Goal: Information Seeking & Learning: Learn about a topic

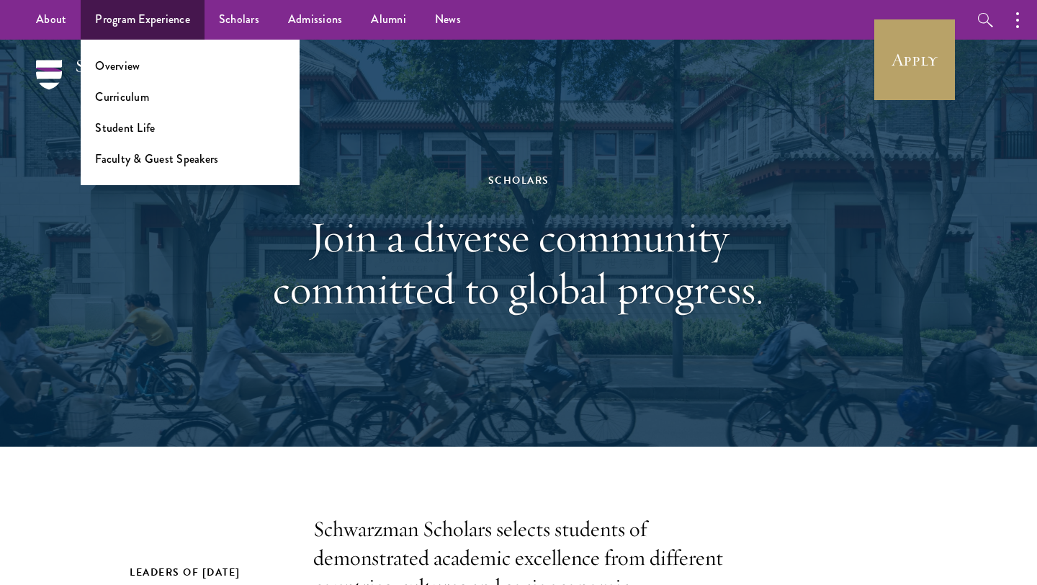
scroll to position [58, 0]
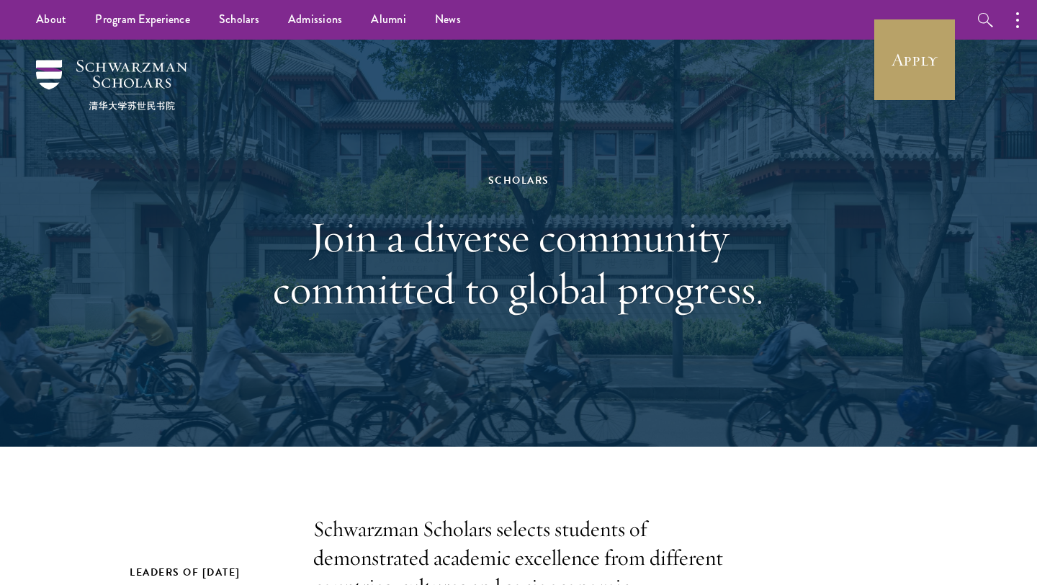
click at [256, 150] on div "Scholars Join a diverse community committed to global progress." at bounding box center [518, 243] width 893 height 407
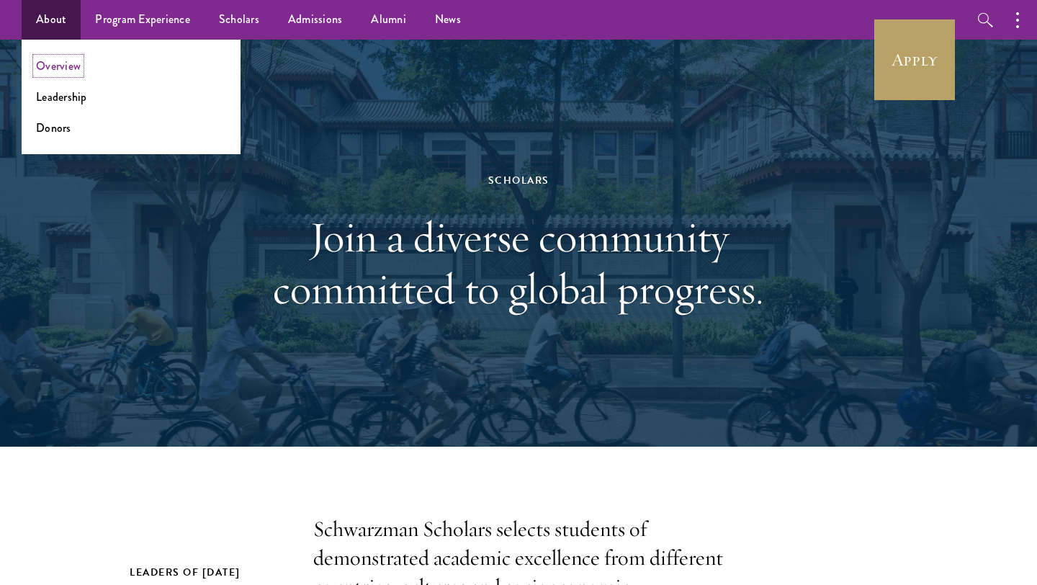
click at [42, 65] on link "Overview" at bounding box center [58, 66] width 45 height 17
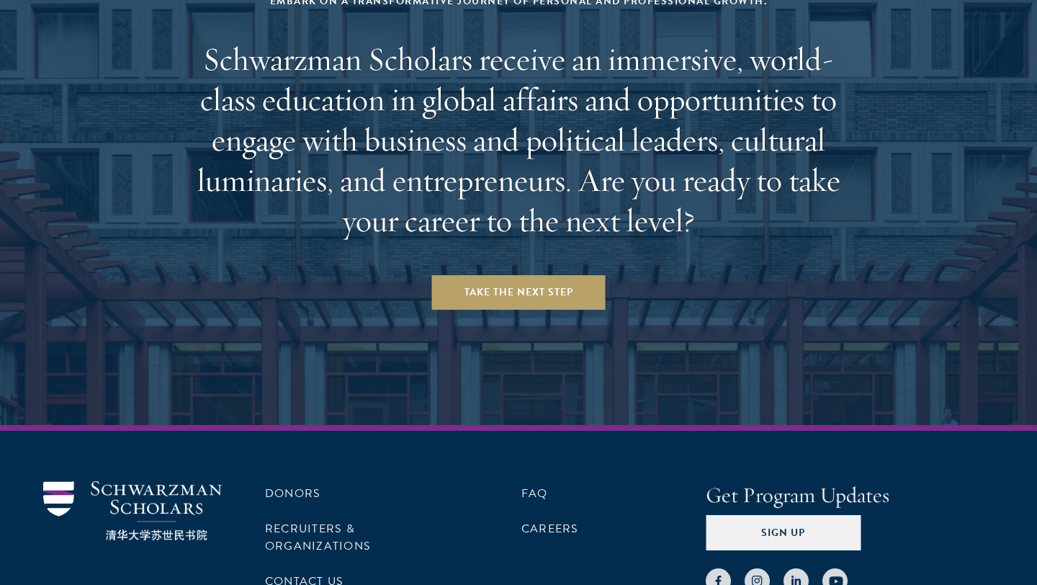
scroll to position [6006, 0]
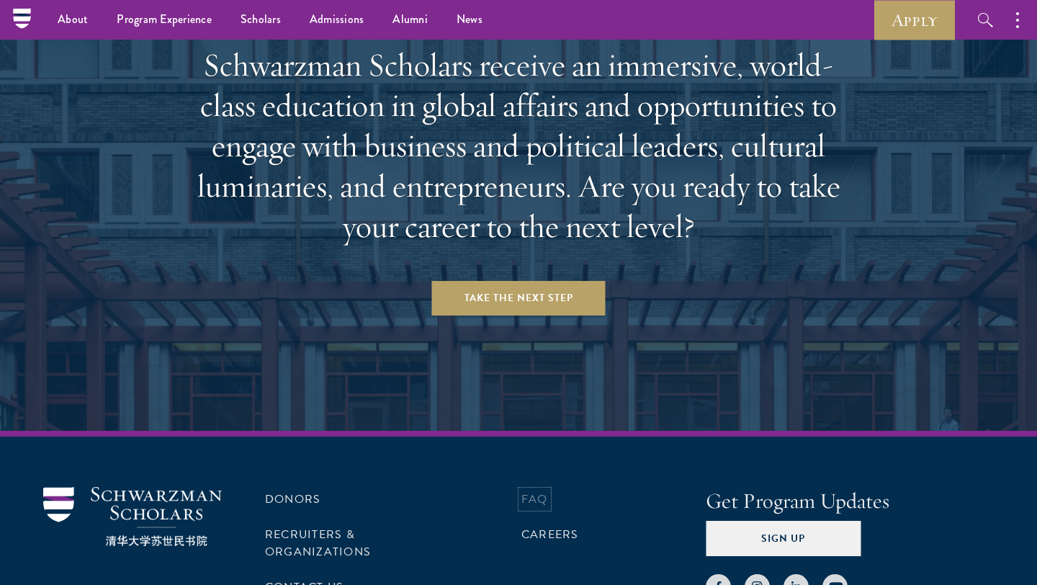
click at [531, 490] on link "FAQ" at bounding box center [534, 498] width 27 height 17
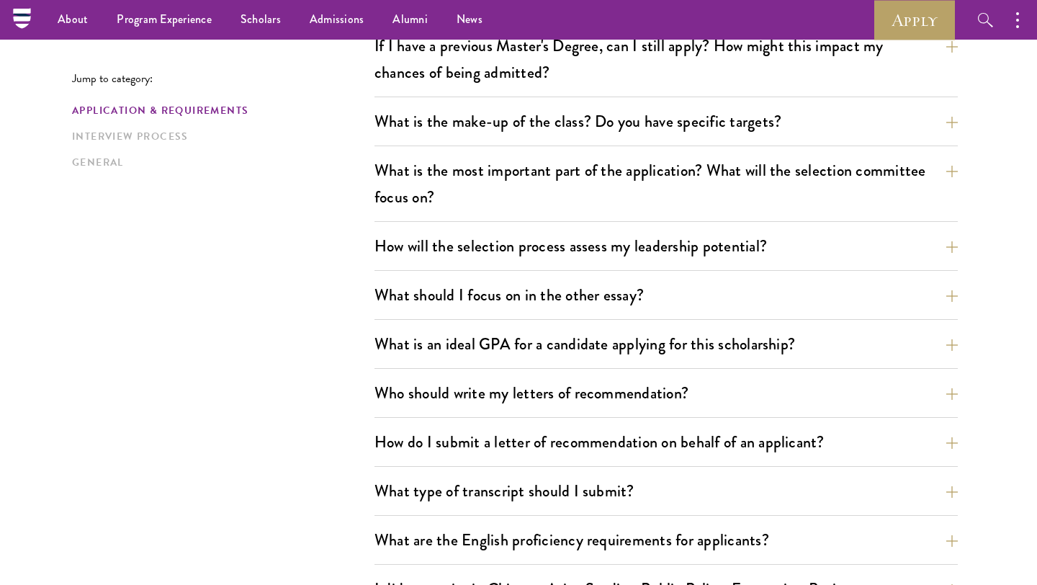
scroll to position [701, 0]
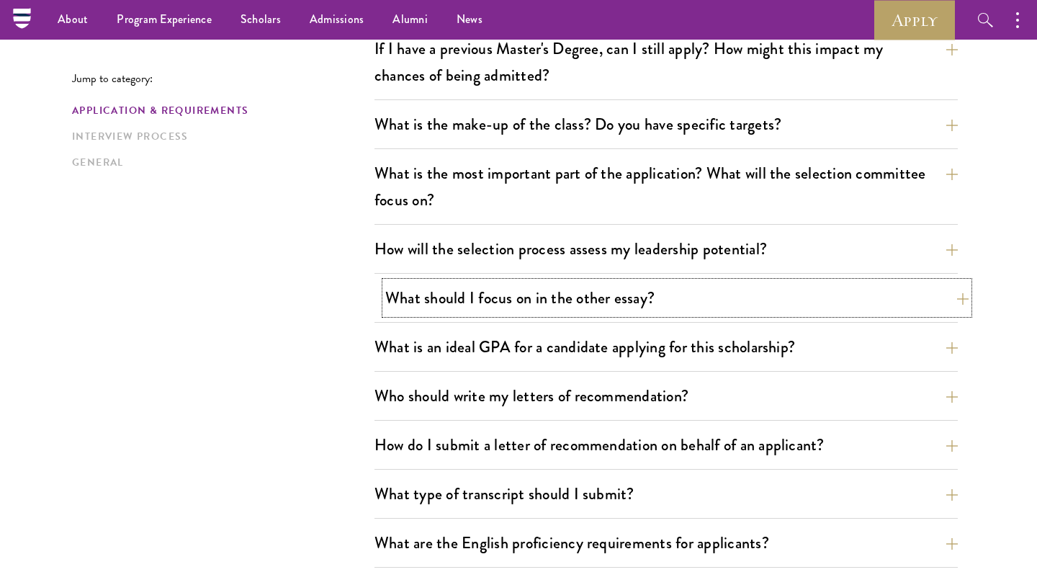
click at [729, 295] on button "What should I focus on in the other essay?" at bounding box center [676, 298] width 583 height 32
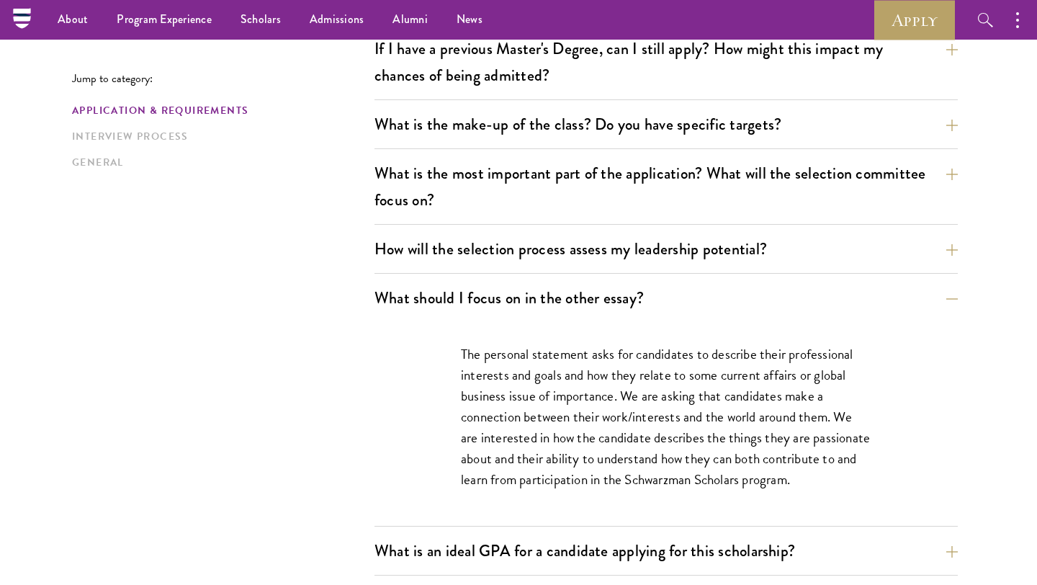
click at [542, 410] on p "The personal statement asks for candidates to describe their professional inter…" at bounding box center [666, 416] width 410 height 146
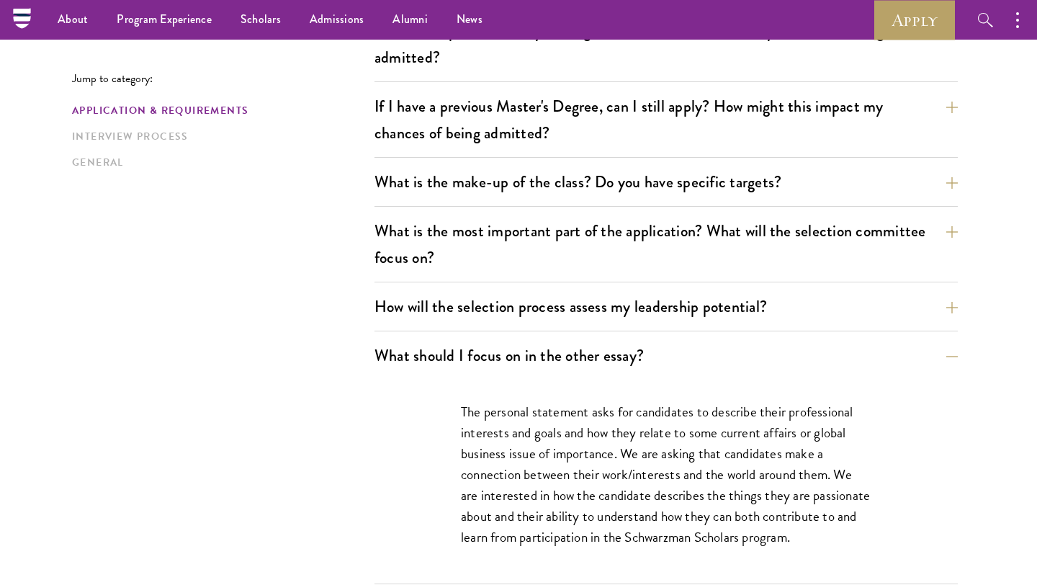
scroll to position [614, 0]
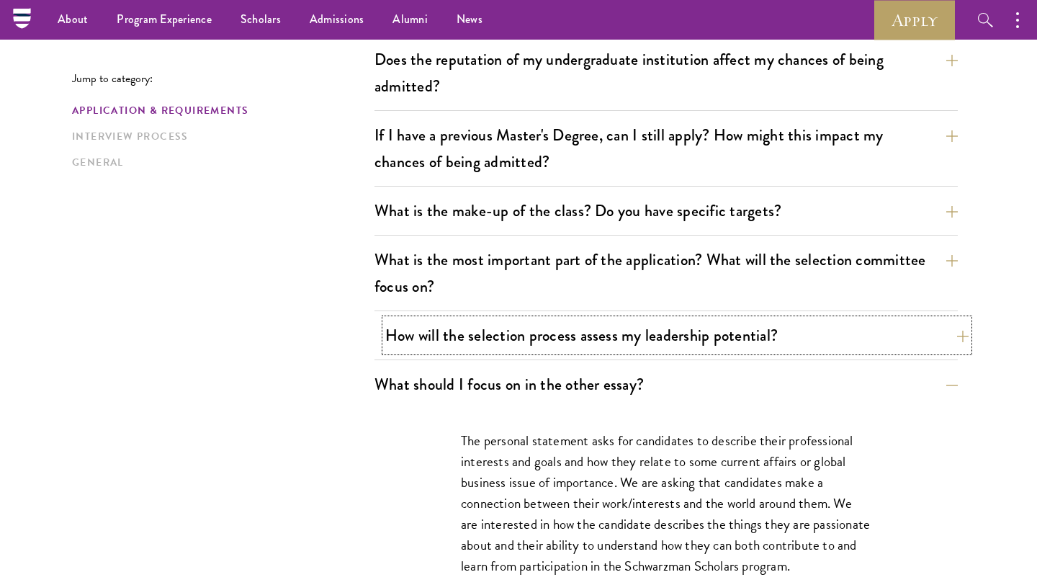
click at [509, 331] on button "How will the selection process assess my leadership potential?" at bounding box center [676, 335] width 583 height 32
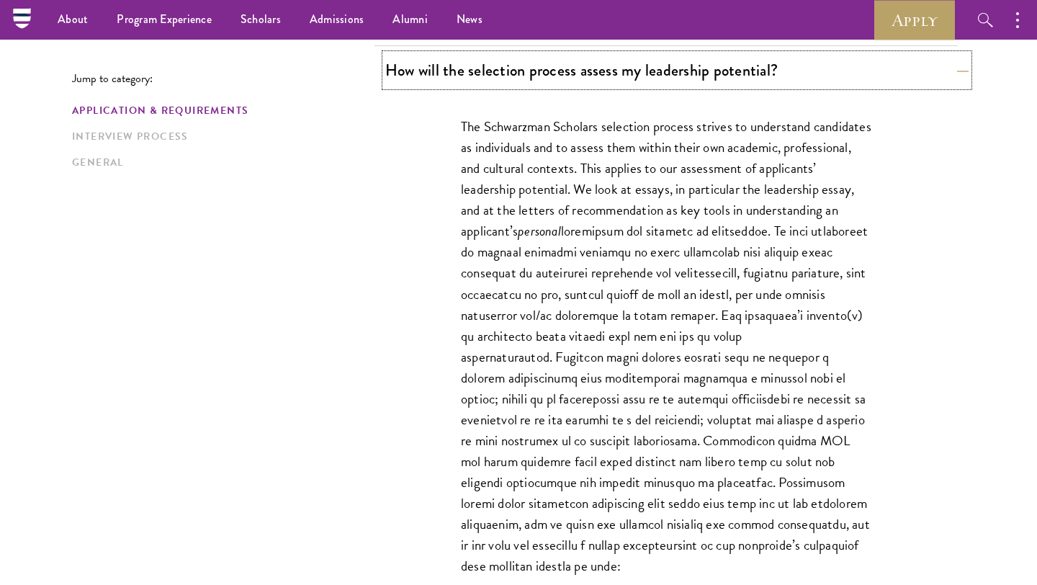
scroll to position [873, 0]
